Goal: Navigation & Orientation: Find specific page/section

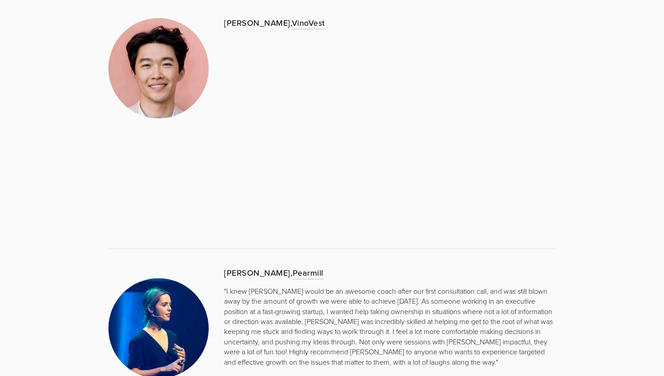
scroll to position [866, 0]
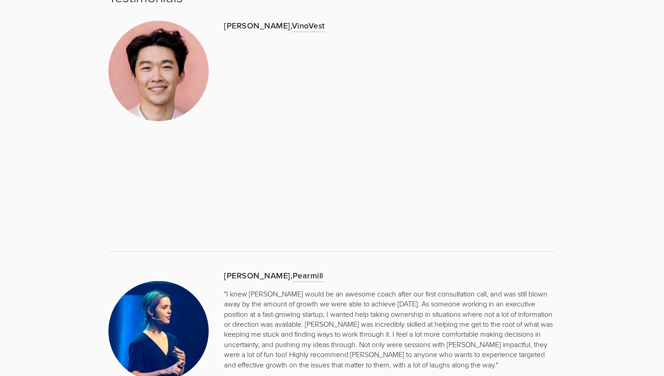
click at [167, 211] on div "[PERSON_NAME], VinoVest" at bounding box center [332, 126] width 463 height 227
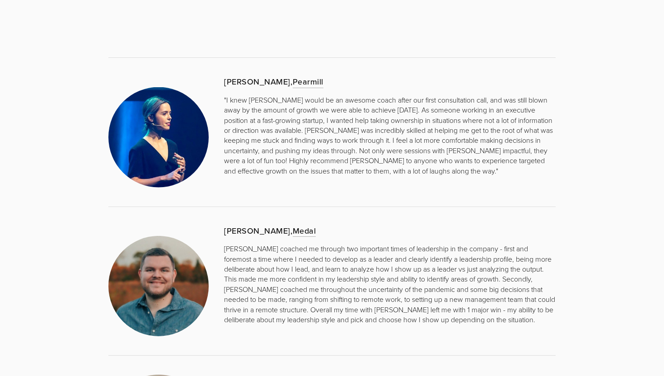
scroll to position [1072, 0]
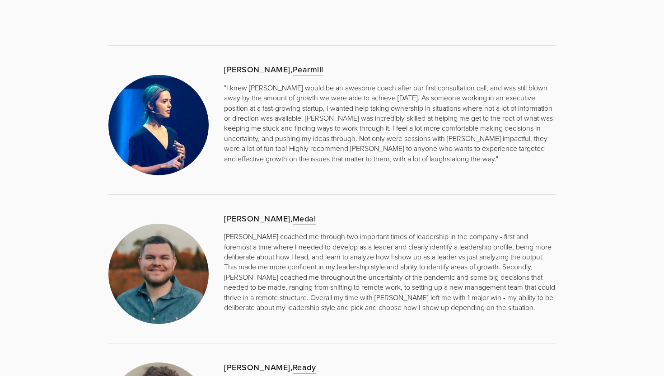
click at [166, 122] on img at bounding box center [158, 125] width 100 height 100
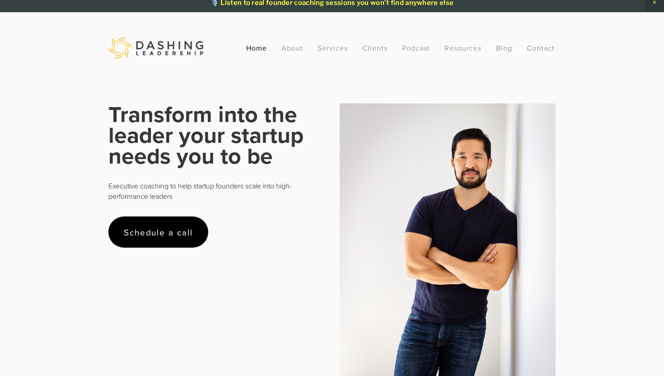
scroll to position [0, 0]
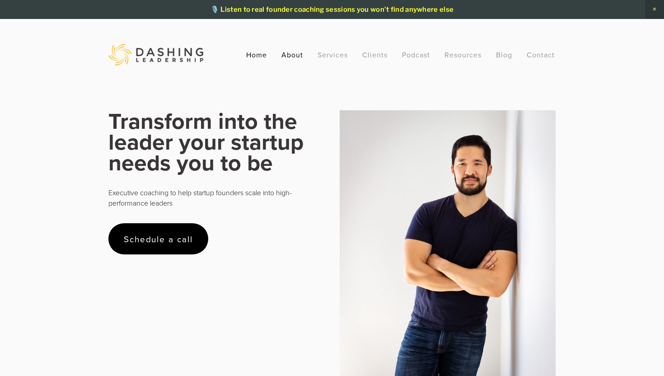
click at [294, 56] on link "About" at bounding box center [292, 55] width 22 height 16
